Goal: Task Accomplishment & Management: Complete application form

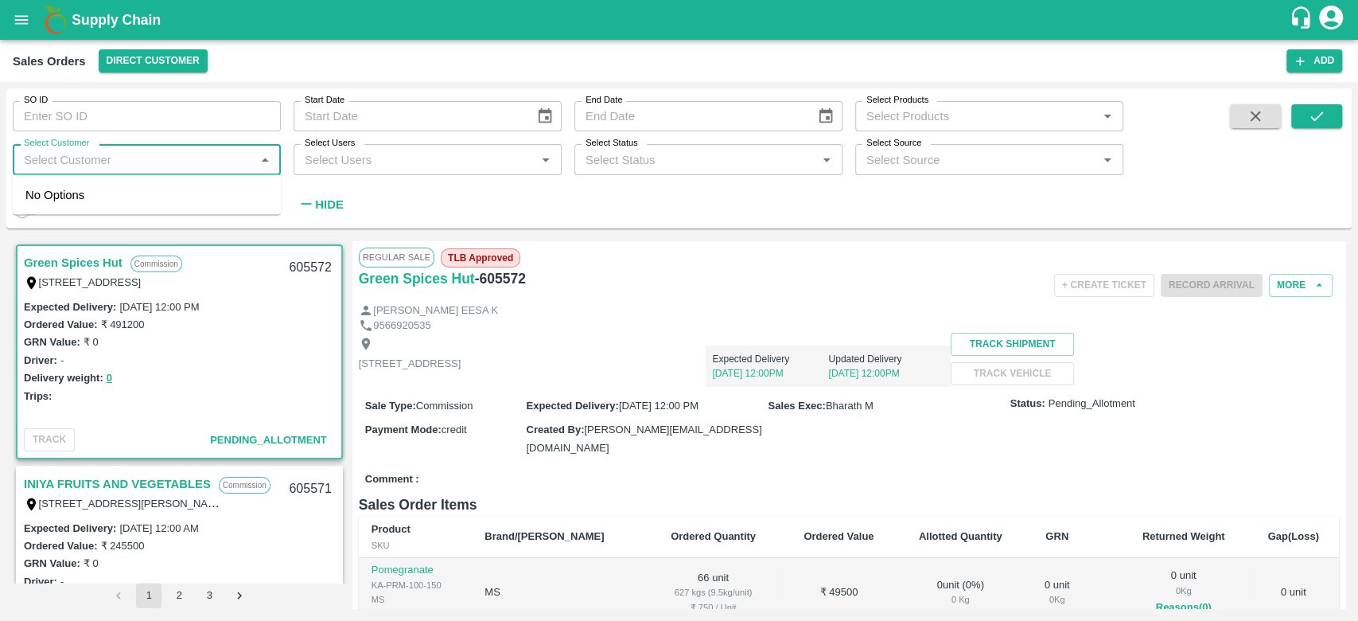
click at [91, 156] on input "Select Customer" at bounding box center [134, 159] width 232 height 21
type input "iniya"
click at [76, 195] on div "INIYA FRUITS AND VEGETABLES" at bounding box center [155, 202] width 183 height 18
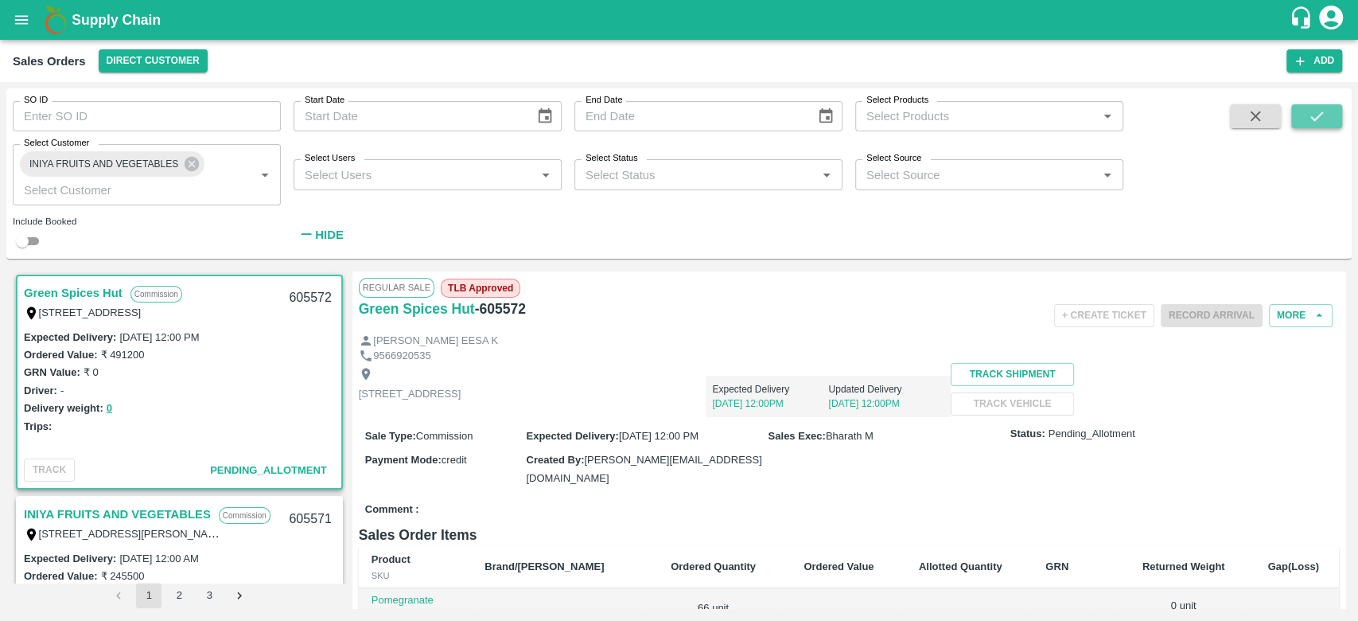
click at [1305, 119] on button "submit" at bounding box center [1316, 116] width 51 height 24
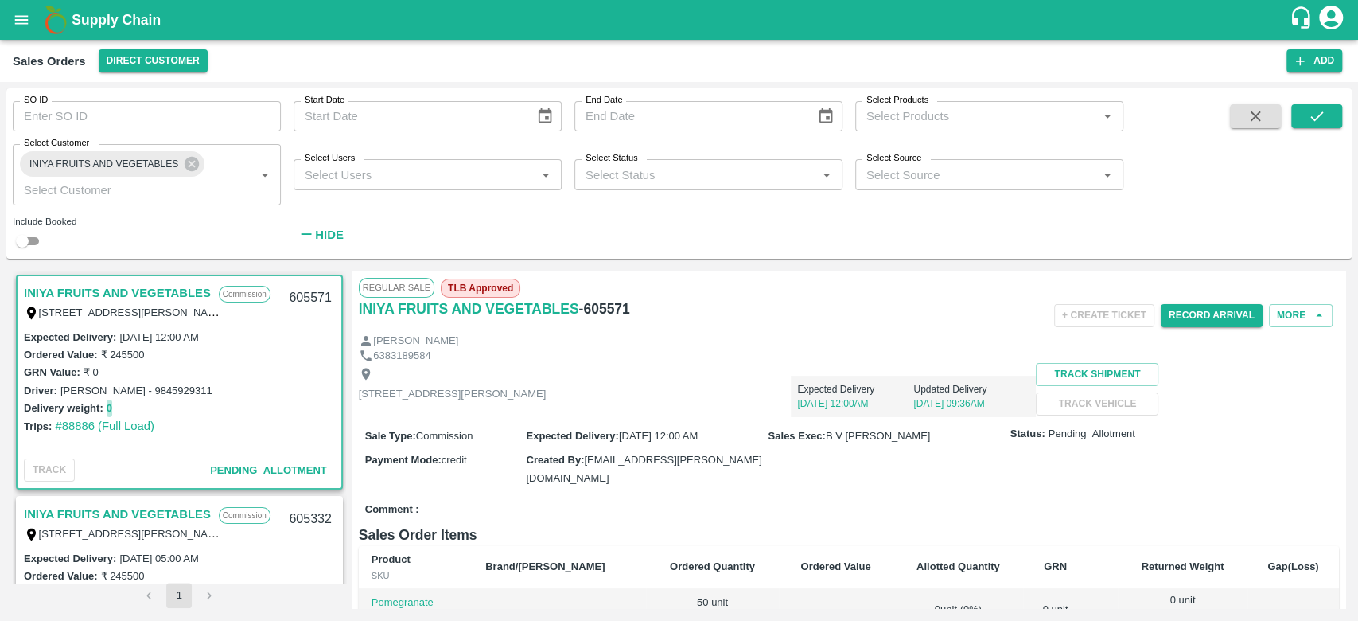
click at [110, 410] on button "0" at bounding box center [110, 408] width 6 height 18
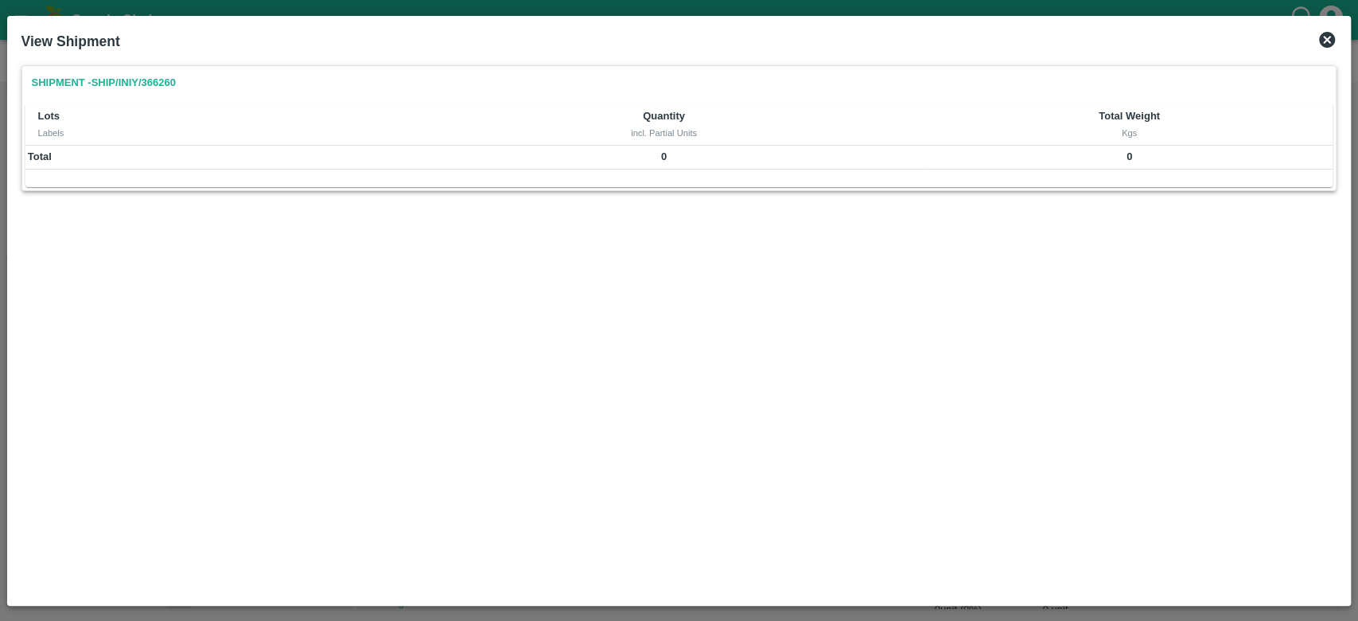
click at [1326, 36] on icon at bounding box center [1327, 40] width 16 height 16
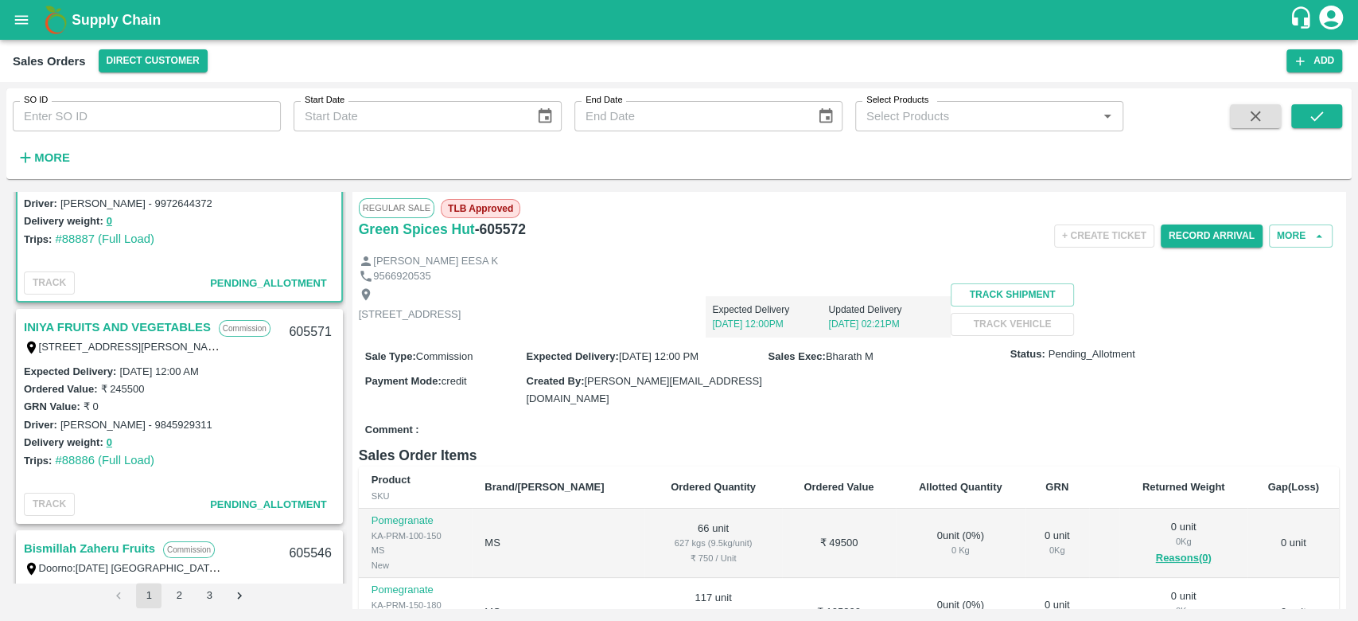
scroll to position [108, 0]
click at [113, 318] on link "INIYA FRUITS AND VEGETABLES" at bounding box center [117, 326] width 187 height 21
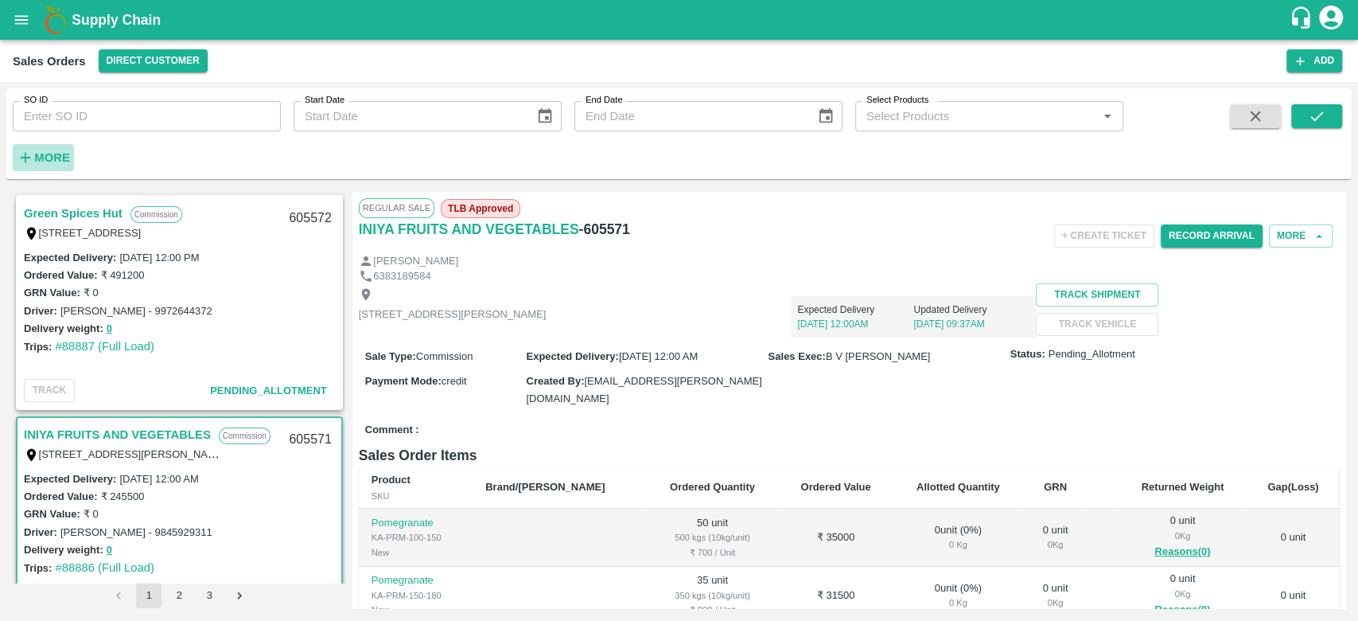
click at [47, 162] on strong "More" at bounding box center [52, 157] width 36 height 13
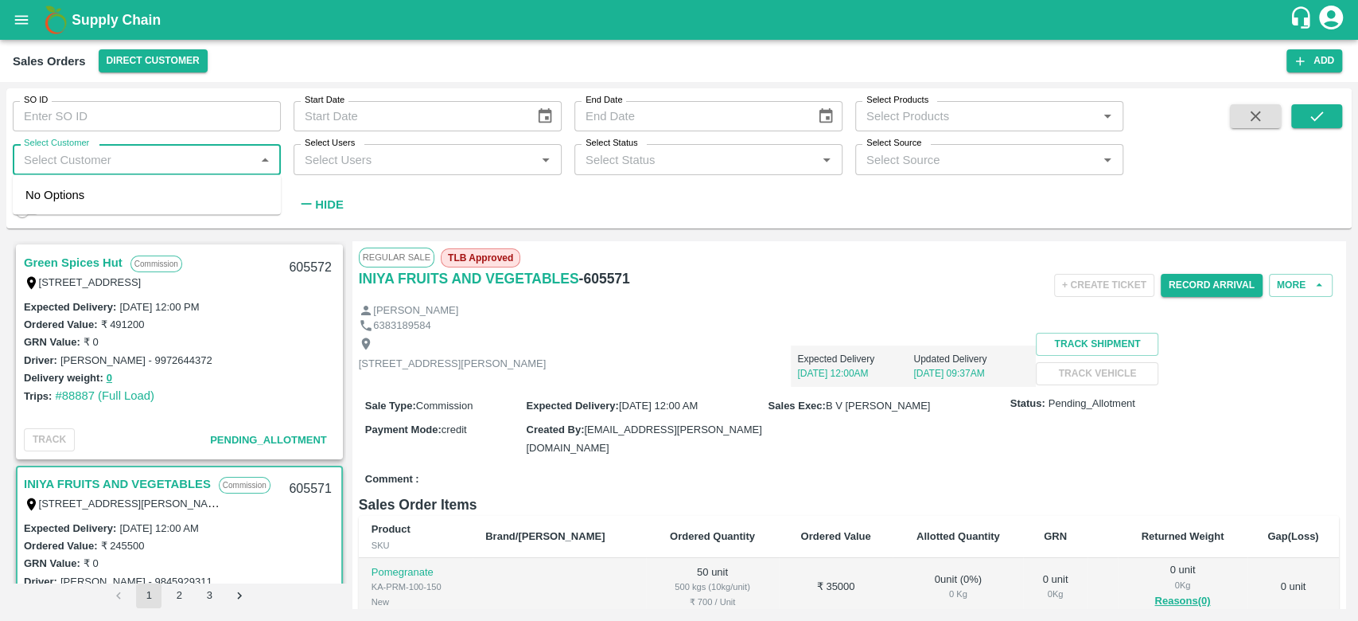
click at [47, 162] on input "Select Customer" at bounding box center [134, 159] width 232 height 21
type input "iniya"
click at [75, 200] on div "INIYA FRUITS AND VEGETABLES" at bounding box center [155, 202] width 183 height 18
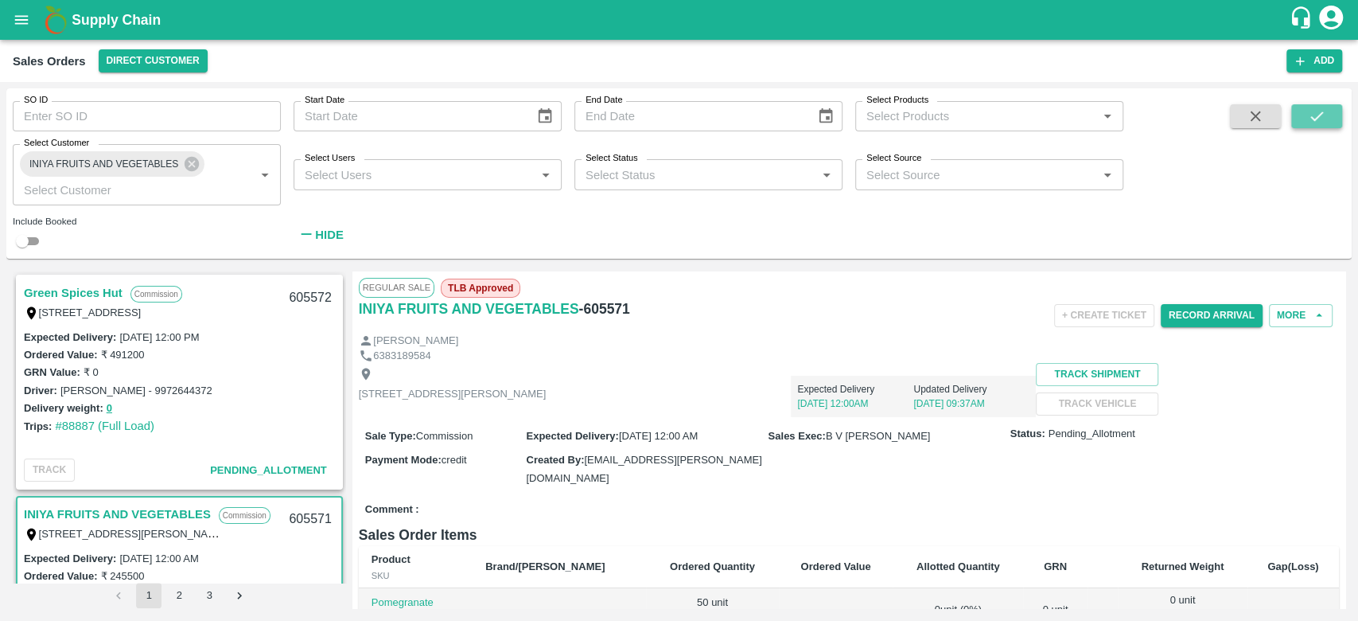
click at [1324, 111] on icon "submit" at bounding box center [1317, 116] width 18 height 18
